Goal: Answer question/provide support: Share knowledge or assist other users

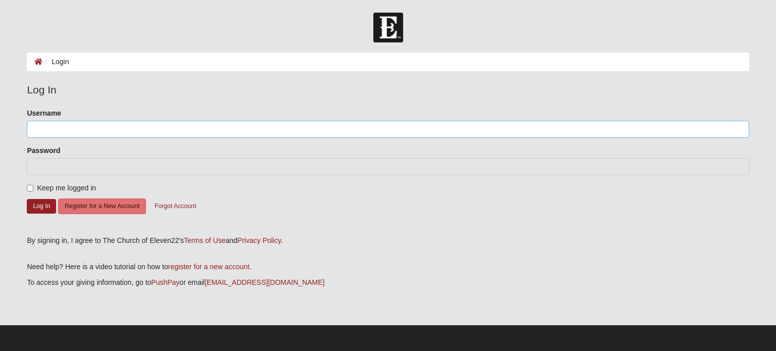
click at [63, 121] on input "Username" at bounding box center [388, 129] width 722 height 17
type input "[EMAIL_ADDRESS][DOMAIN_NAME]"
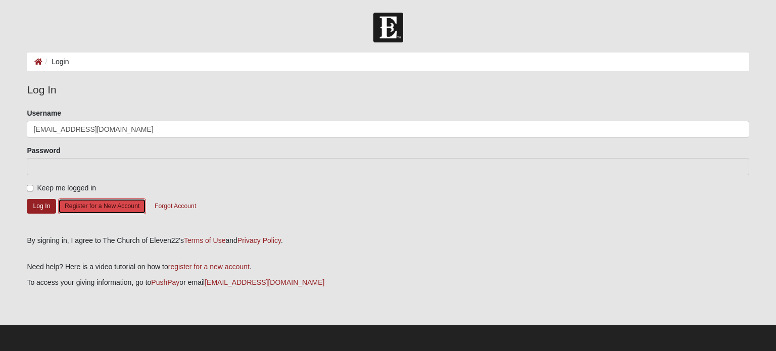
click at [97, 209] on button "Register for a New Account" at bounding box center [102, 207] width 88 height 16
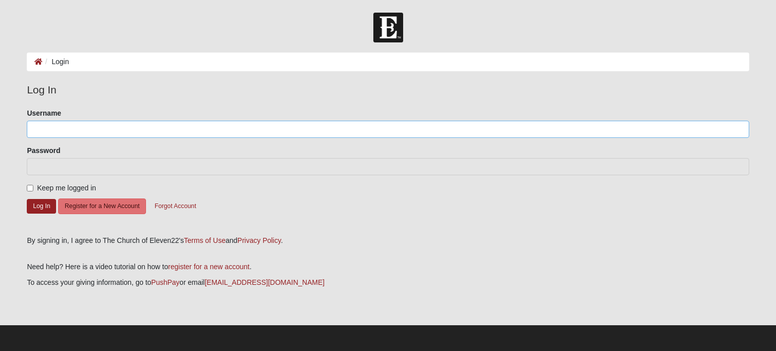
click at [61, 131] on input "Username" at bounding box center [388, 129] width 722 height 17
click at [39, 212] on button "Log In" at bounding box center [41, 206] width 29 height 15
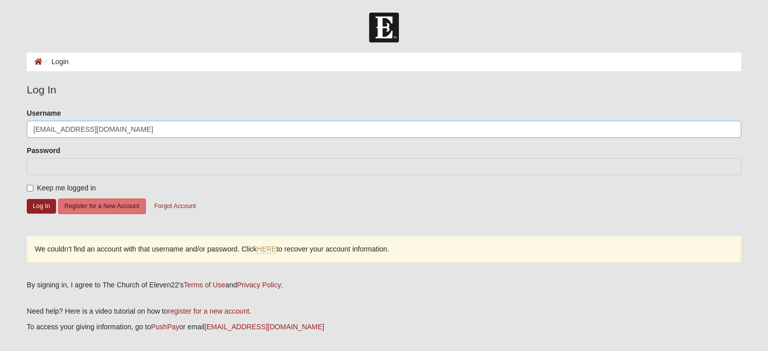
click at [98, 127] on input "[EMAIL_ADDRESS][DOMAIN_NAME]" at bounding box center [384, 129] width 715 height 17
click at [93, 128] on input "tafttm@gmail.com" at bounding box center [384, 129] width 715 height 17
drag, startPoint x: 92, startPoint y: 128, endPoint x: 65, endPoint y: 126, distance: 26.9
click at [65, 126] on input "[EMAIL_ADDRESS][DOMAIN_NAME]" at bounding box center [384, 129] width 715 height 17
type input "tafttm"
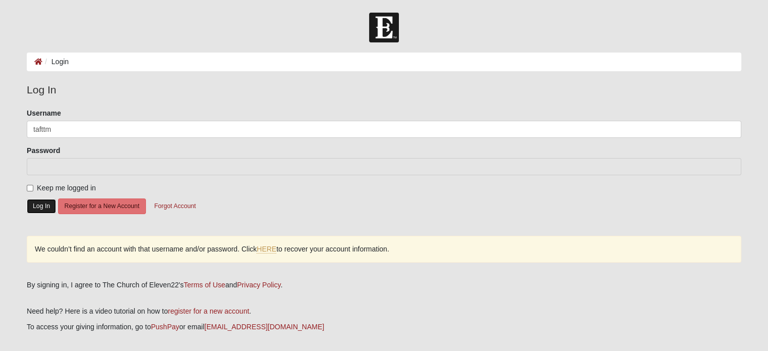
click at [36, 204] on button "Log In" at bounding box center [41, 206] width 29 height 15
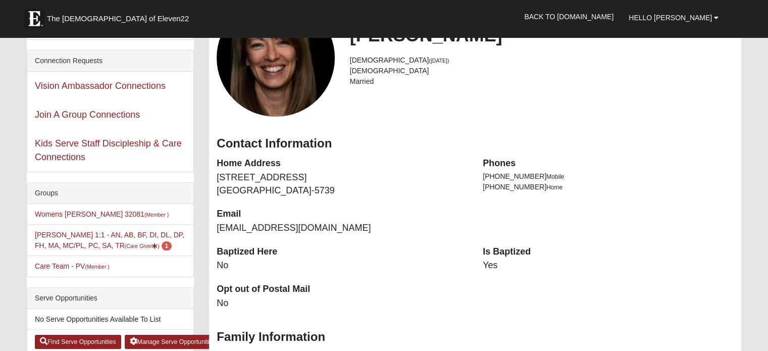
scroll to position [101, 0]
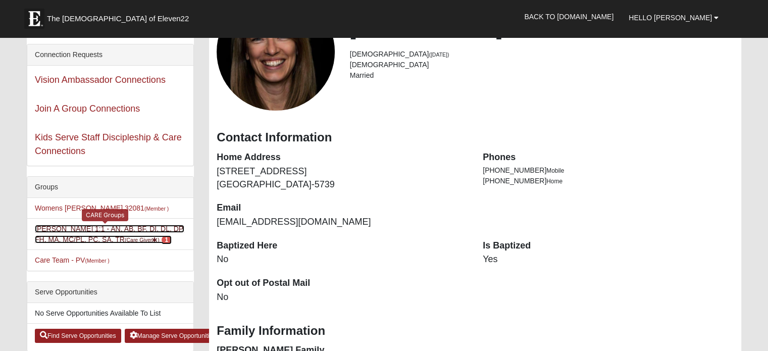
click at [93, 235] on link "Tammy Taft 1:1 - AN, AB, BF, DI, DL, DP, FH, MA, MC/PL, PC, SA, TR (Care Giver …" at bounding box center [110, 234] width 150 height 19
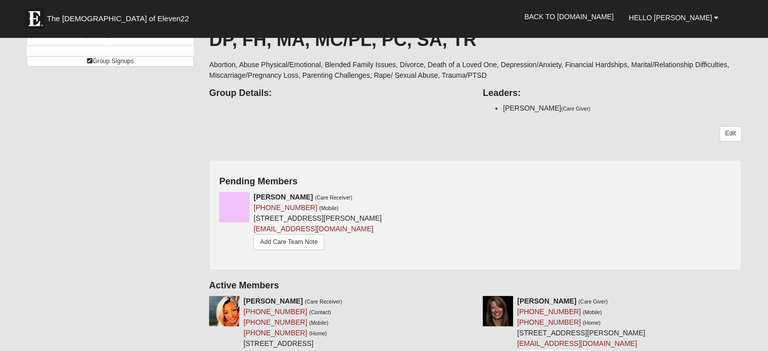
scroll to position [101, 0]
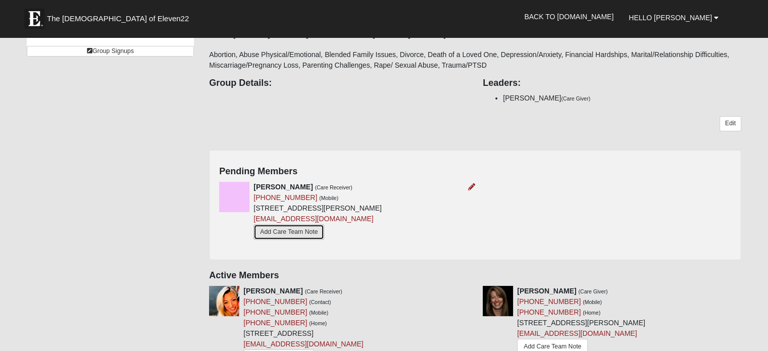
click at [304, 231] on link "Add Care Team Note" at bounding box center [289, 232] width 71 height 16
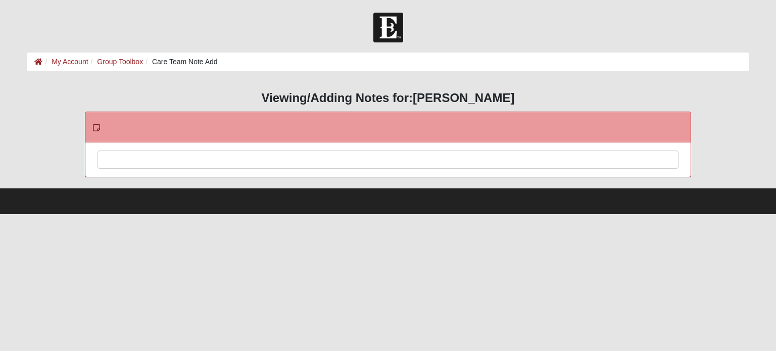
click at [150, 159] on div at bounding box center [388, 173] width 580 height 44
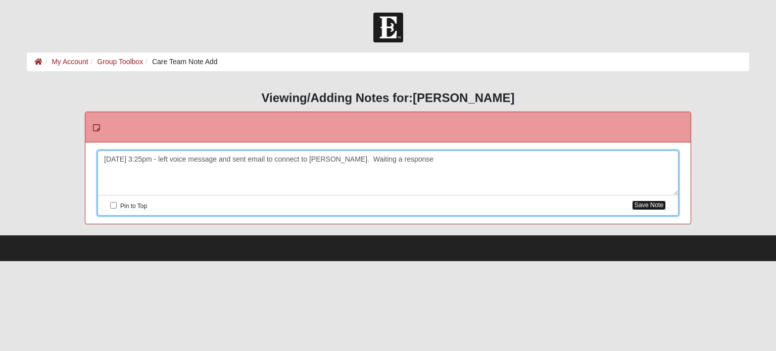
click at [649, 205] on button "Save Note" at bounding box center [649, 206] width 34 height 10
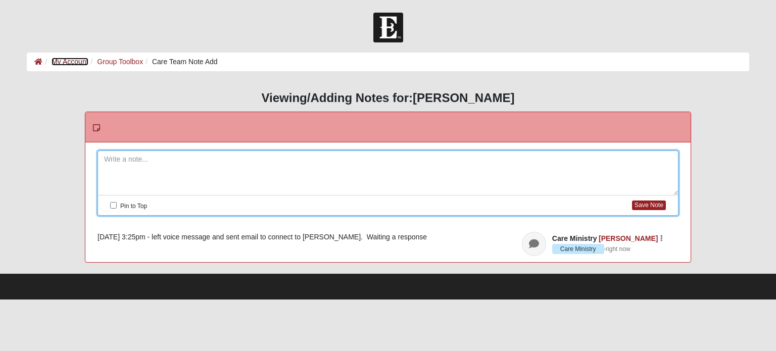
click at [64, 63] on link "My Account" at bounding box center [70, 62] width 36 height 8
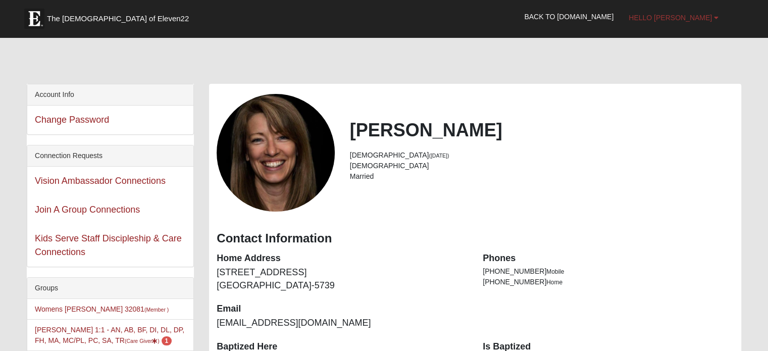
click at [693, 19] on span "Hello [PERSON_NAME]" at bounding box center [670, 18] width 83 height 8
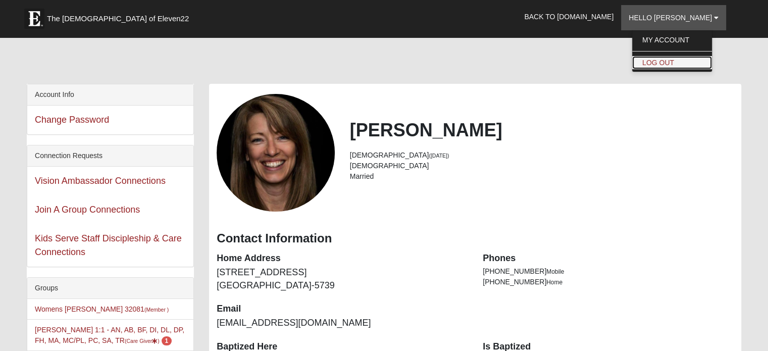
click at [684, 64] on link "Log Out" at bounding box center [672, 62] width 80 height 13
